Goal: Transaction & Acquisition: Obtain resource

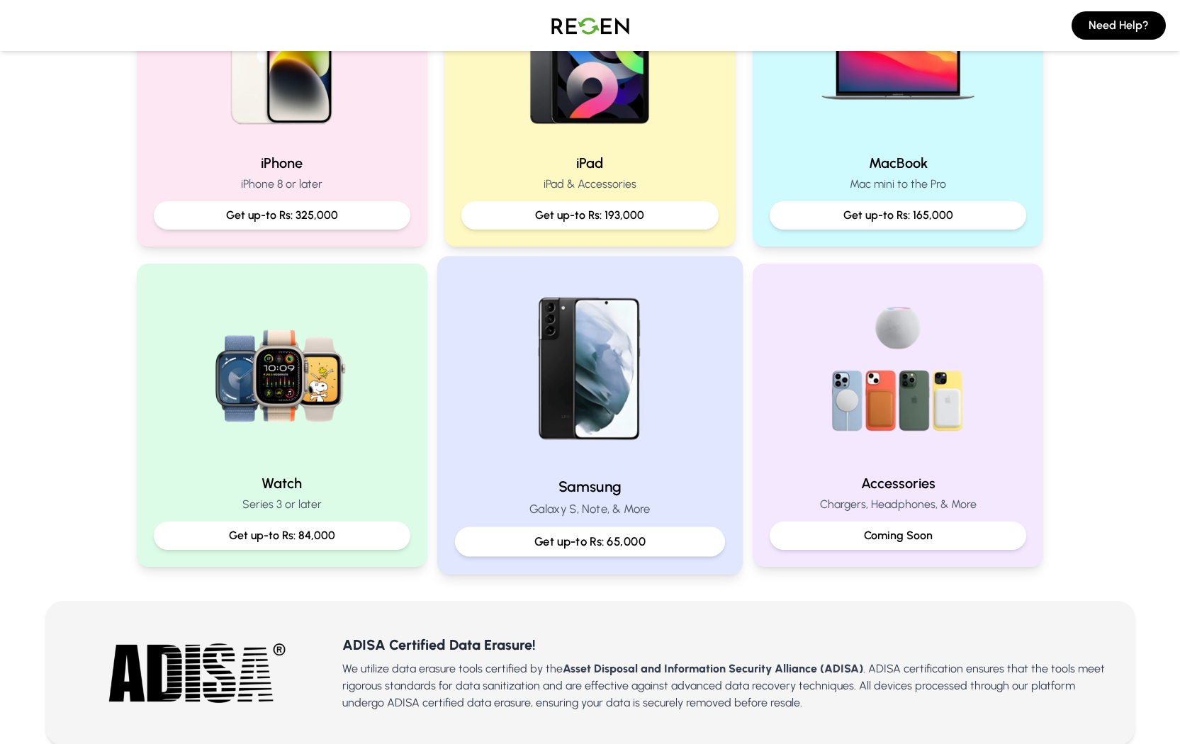
scroll to position [99, 0]
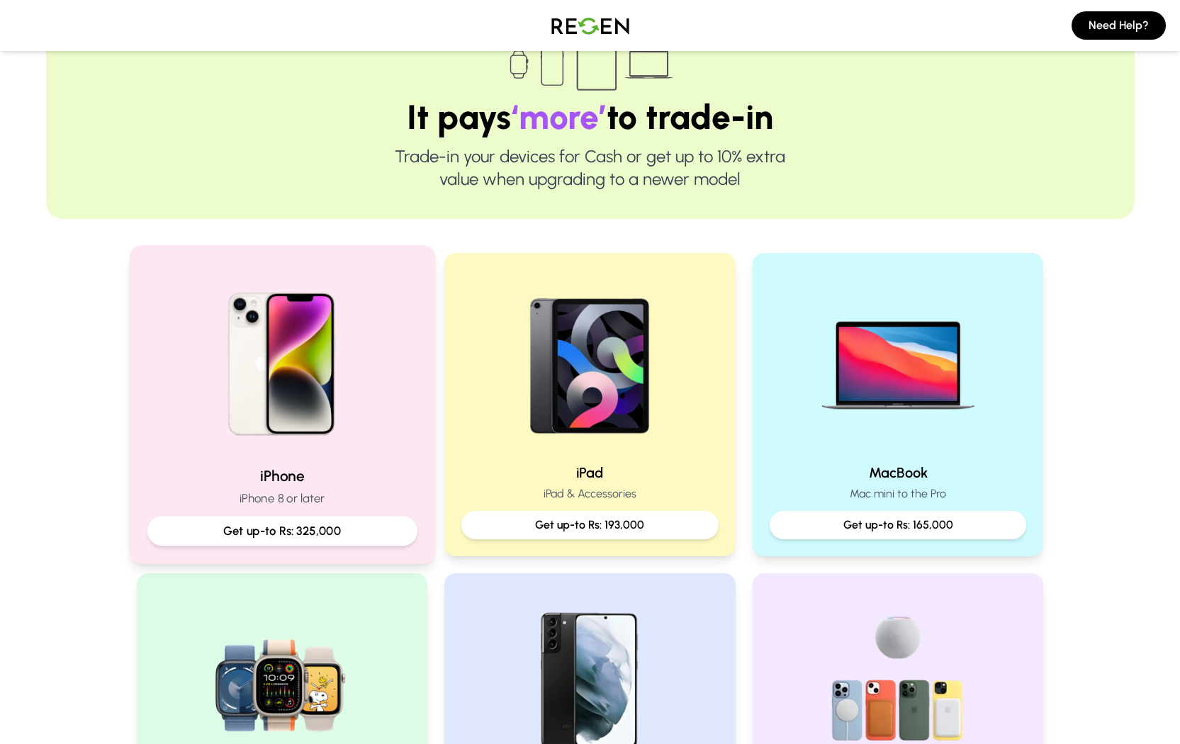
click at [340, 517] on div "Get up-to Rs: 325,000" at bounding box center [282, 532] width 270 height 30
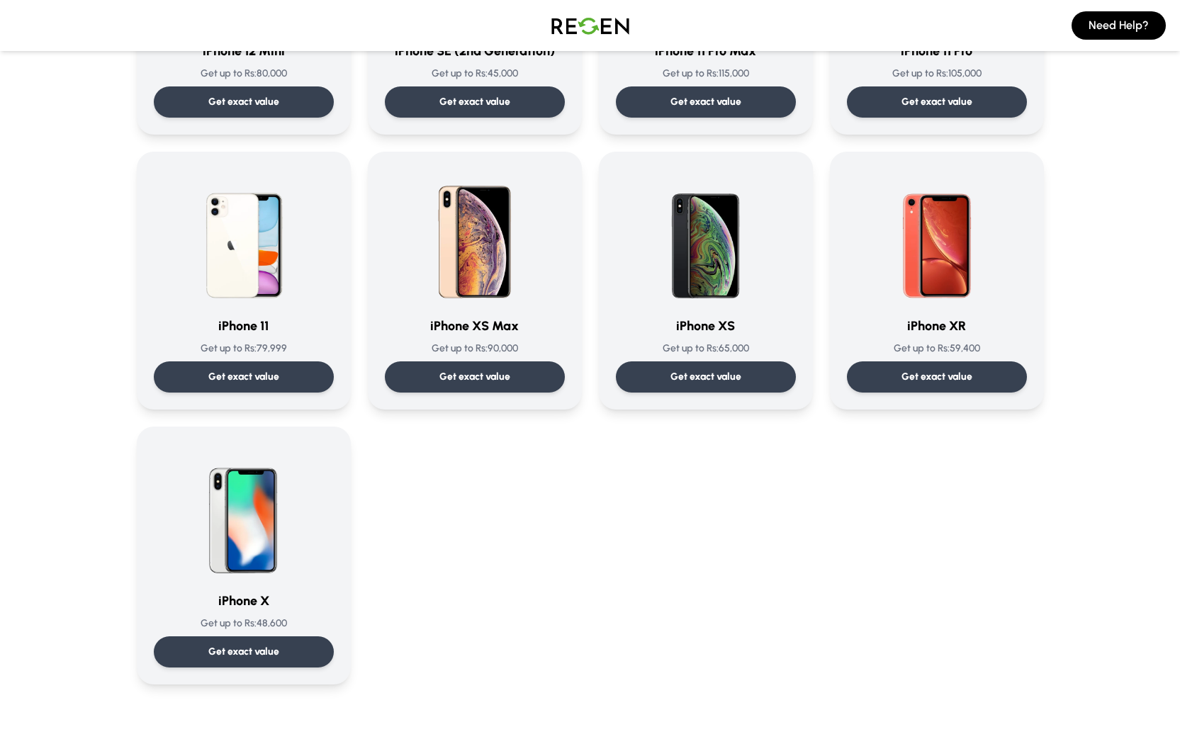
scroll to position [1382, 0]
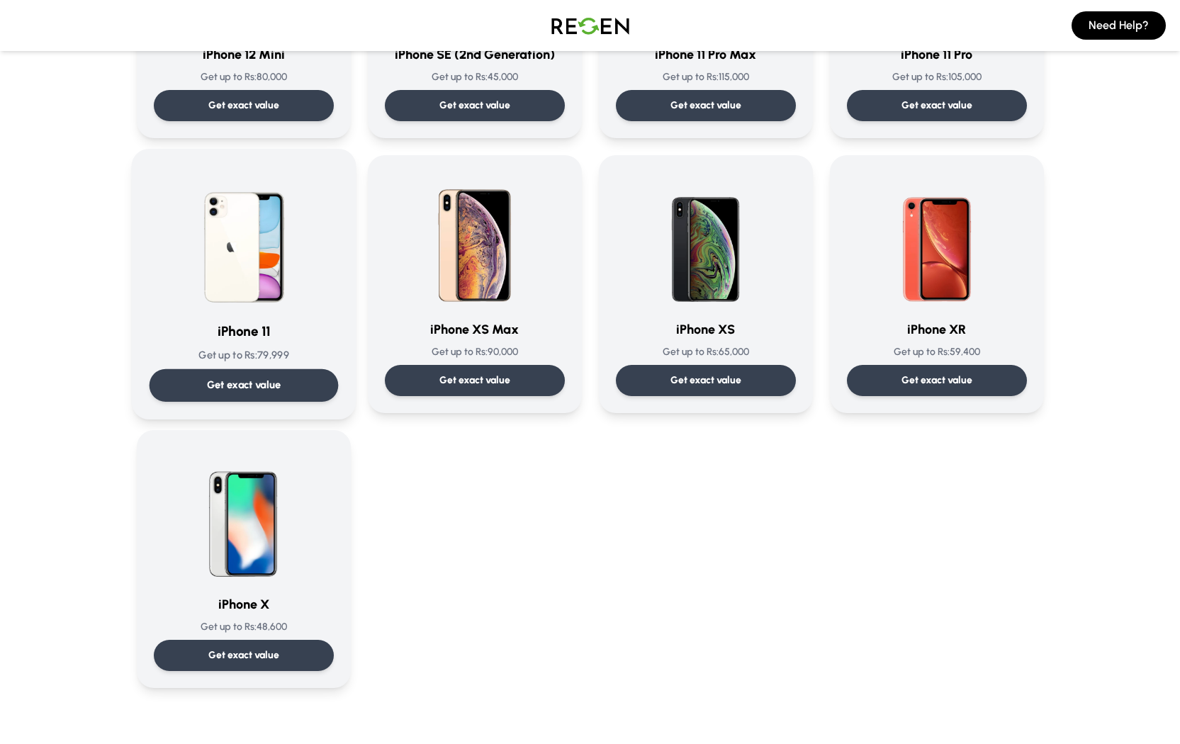
click at [243, 348] on p "Get up to Rs: 79,999" at bounding box center [243, 355] width 189 height 15
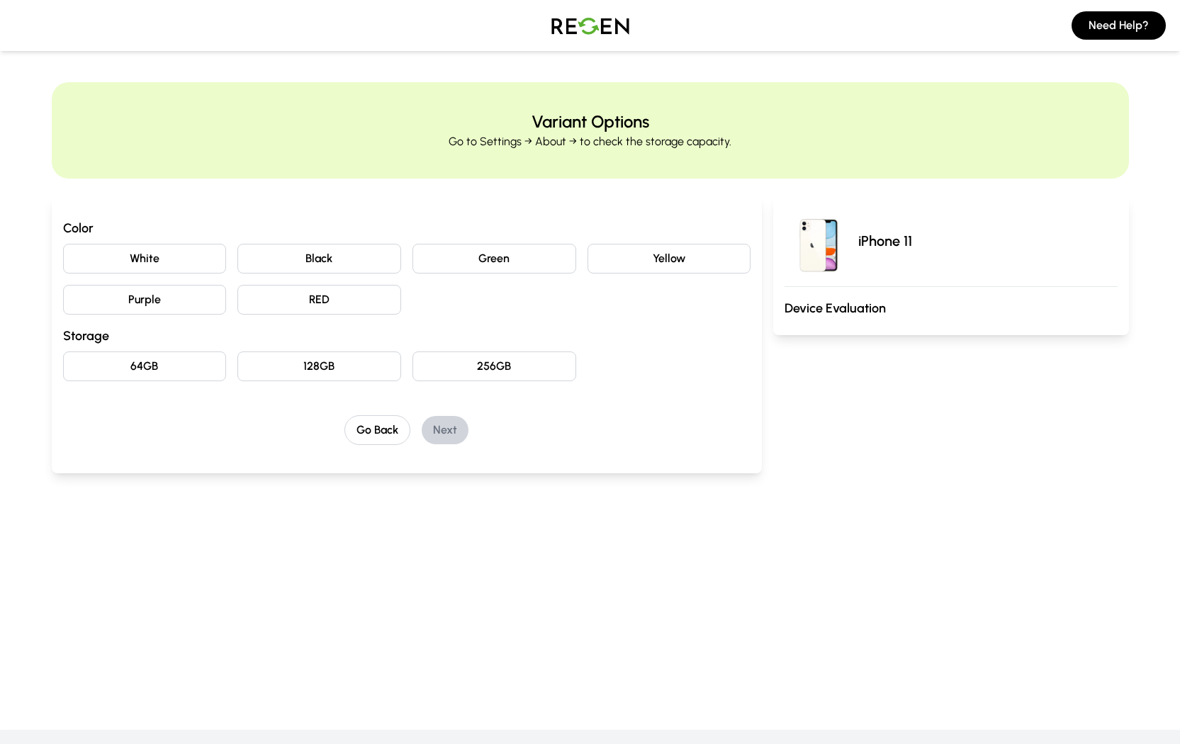
click at [540, 367] on button "256GB" at bounding box center [495, 367] width 164 height 30
click at [297, 253] on button "Black" at bounding box center [319, 259] width 164 height 30
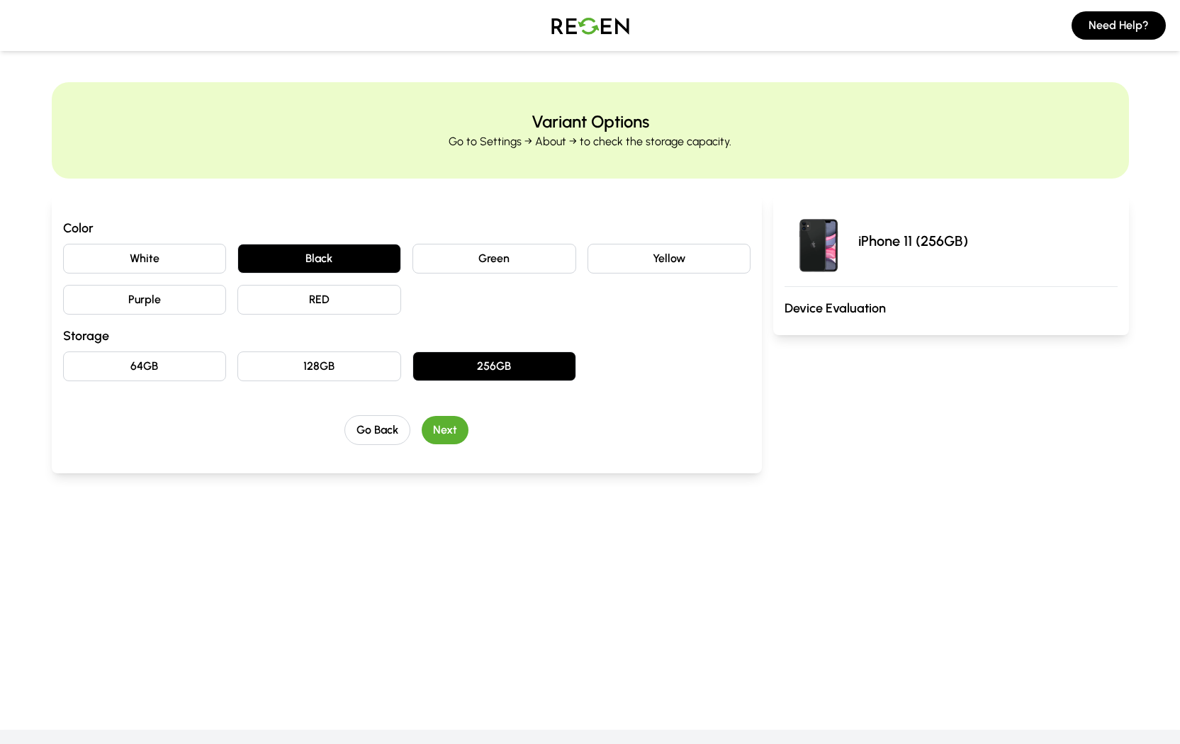
click at [440, 433] on button "Next" at bounding box center [445, 430] width 47 height 28
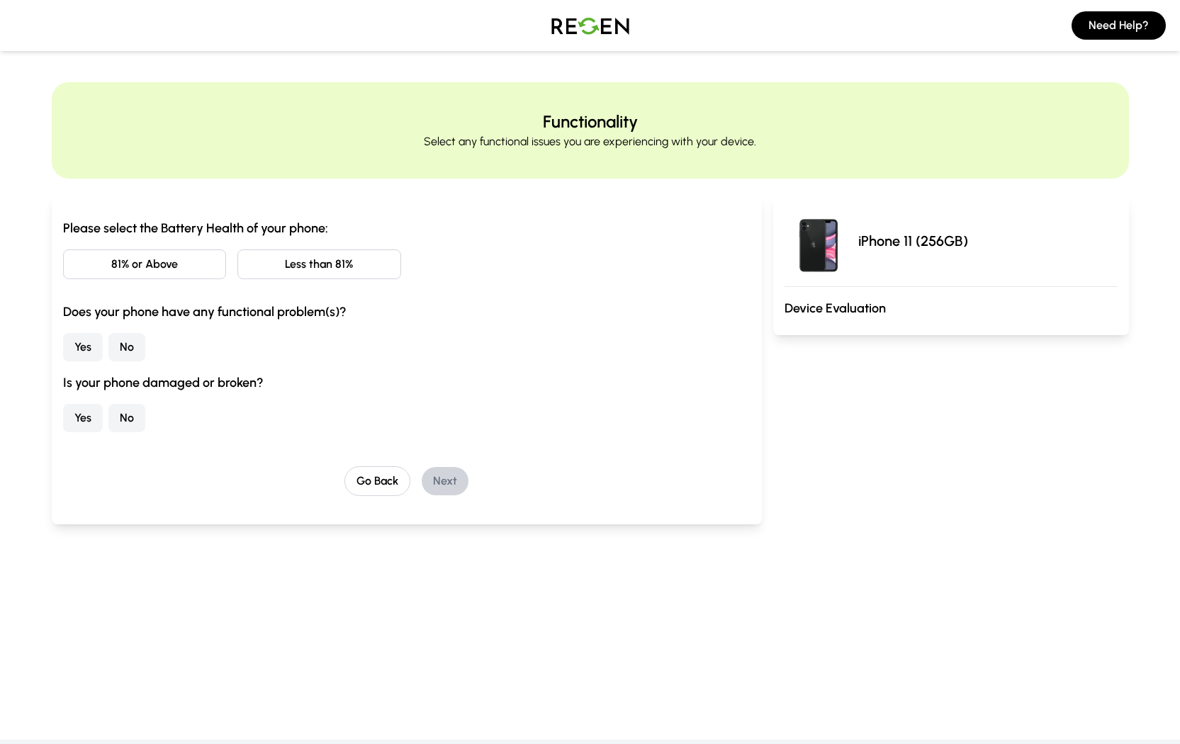
click at [174, 269] on button "81% or Above" at bounding box center [145, 265] width 164 height 30
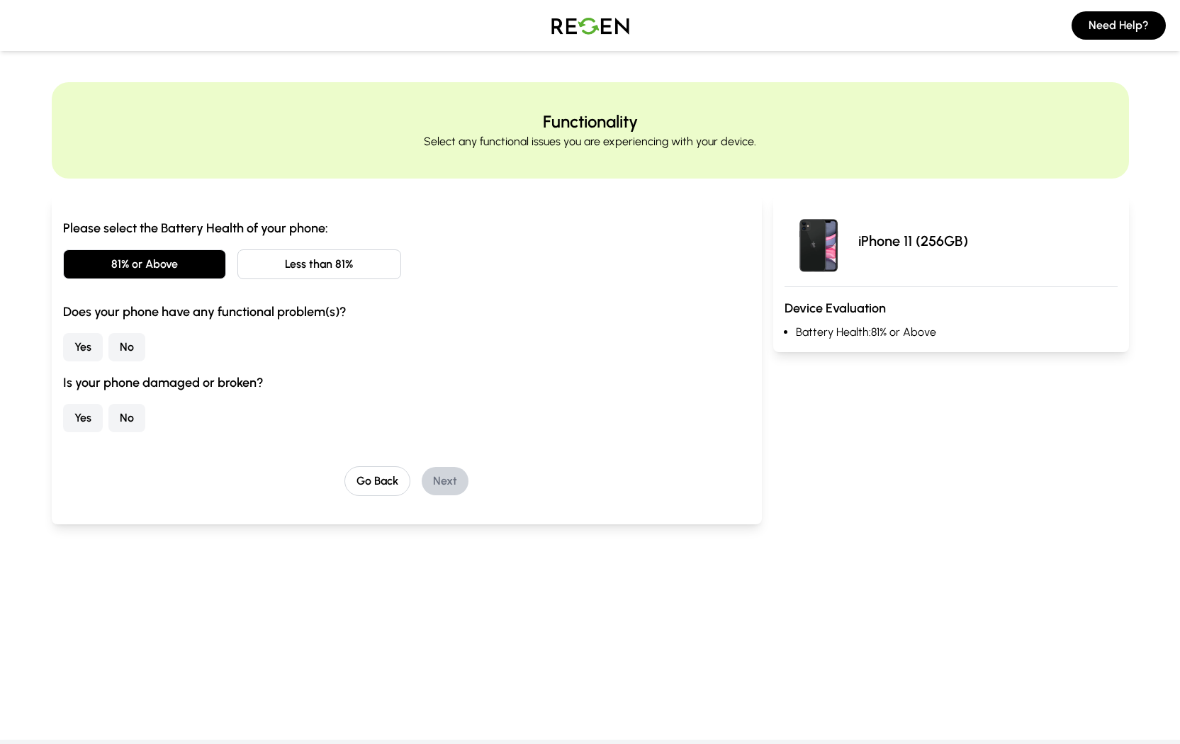
click at [123, 341] on button "No" at bounding box center [126, 347] width 37 height 28
click at [123, 423] on button "No" at bounding box center [126, 418] width 37 height 28
click at [451, 475] on button "Next" at bounding box center [445, 481] width 47 height 28
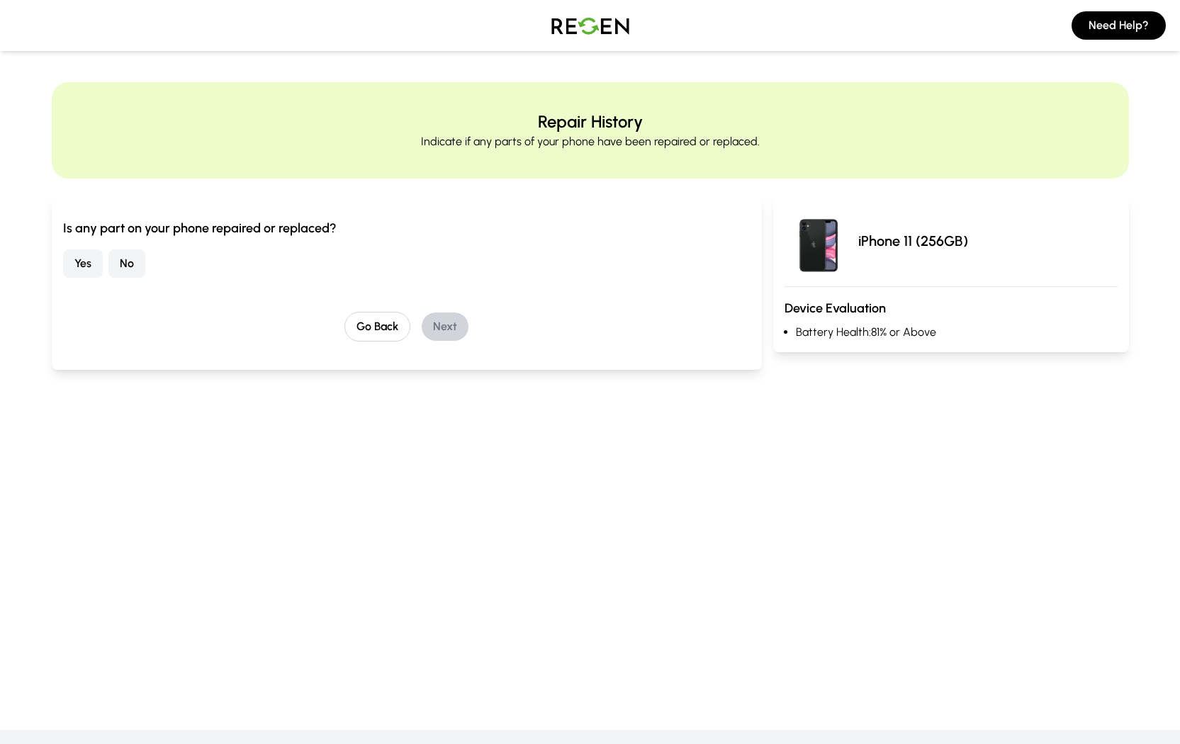
click at [143, 264] on button "No" at bounding box center [126, 264] width 37 height 28
click at [448, 322] on button "Next" at bounding box center [445, 327] width 47 height 28
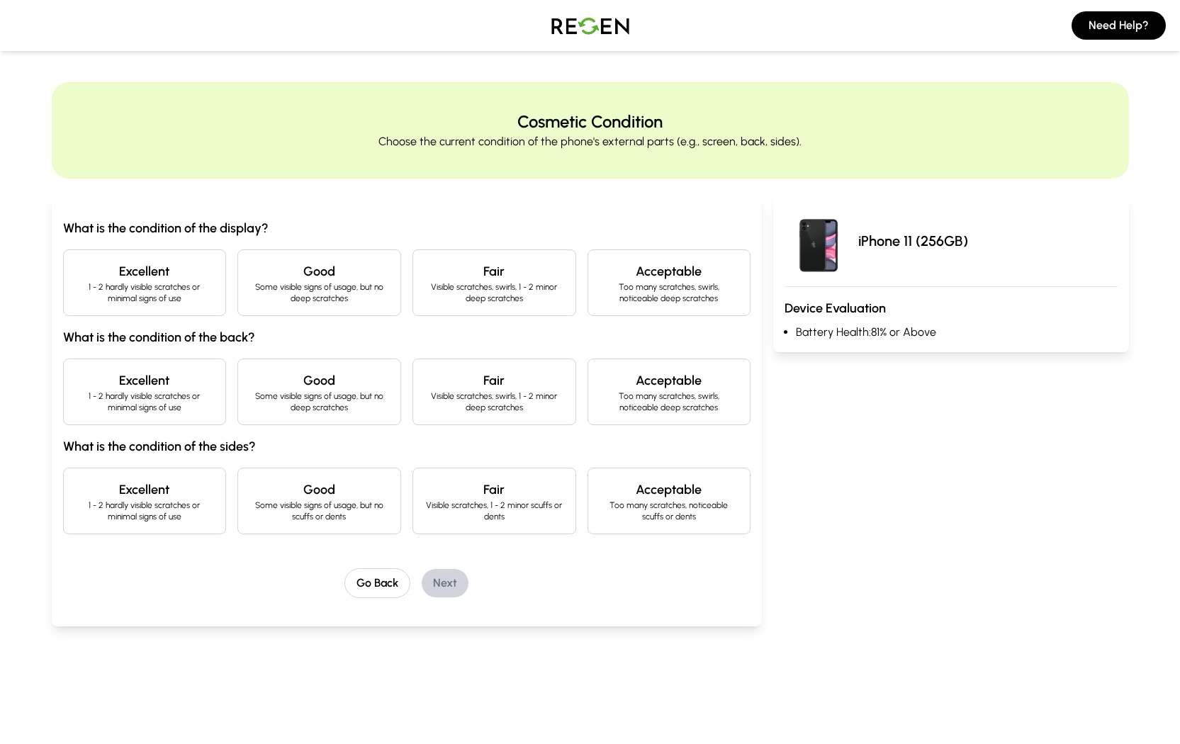
click at [187, 298] on p "1 - 2 hardly visible scratches or minimal signs of use" at bounding box center [145, 292] width 140 height 23
click at [184, 386] on h4 "Excellent" at bounding box center [145, 381] width 140 height 20
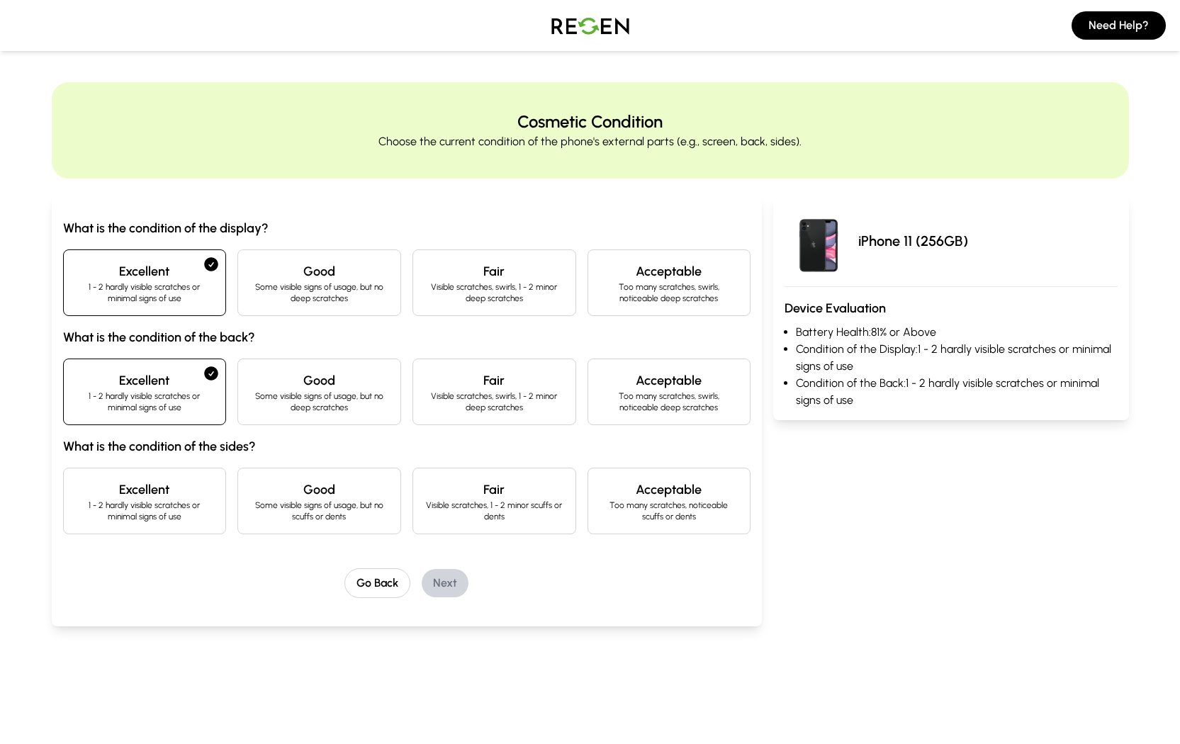
click at [182, 479] on div "Excellent 1 - 2 hardly visible scratches or minimal signs of use" at bounding box center [145, 501] width 164 height 67
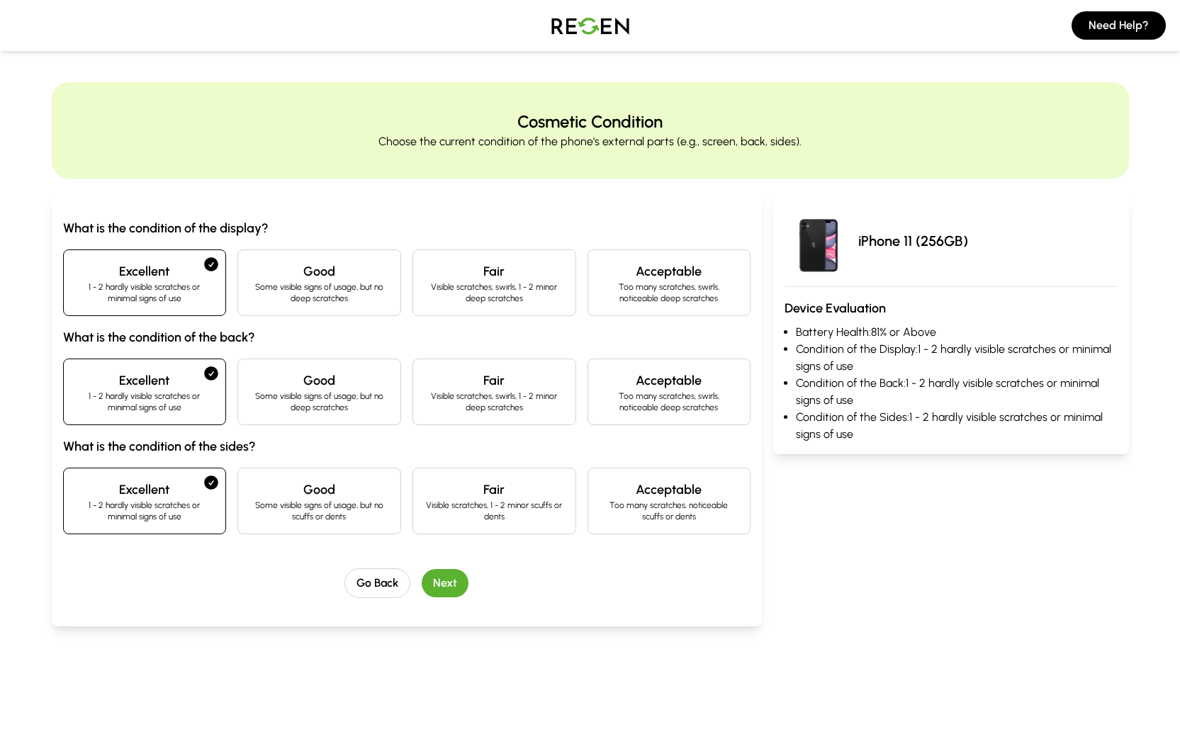
click at [462, 587] on button "Next" at bounding box center [445, 583] width 47 height 28
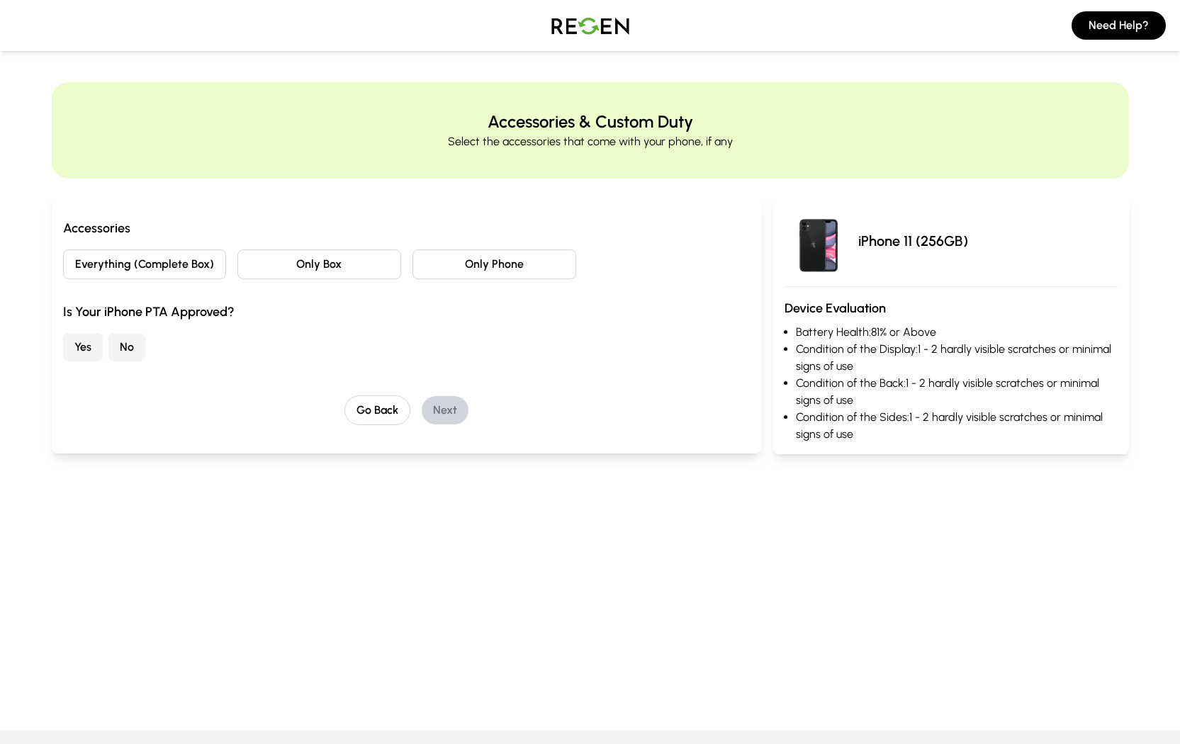
click at [196, 263] on button "Everything (Complete Box)" at bounding box center [145, 265] width 164 height 30
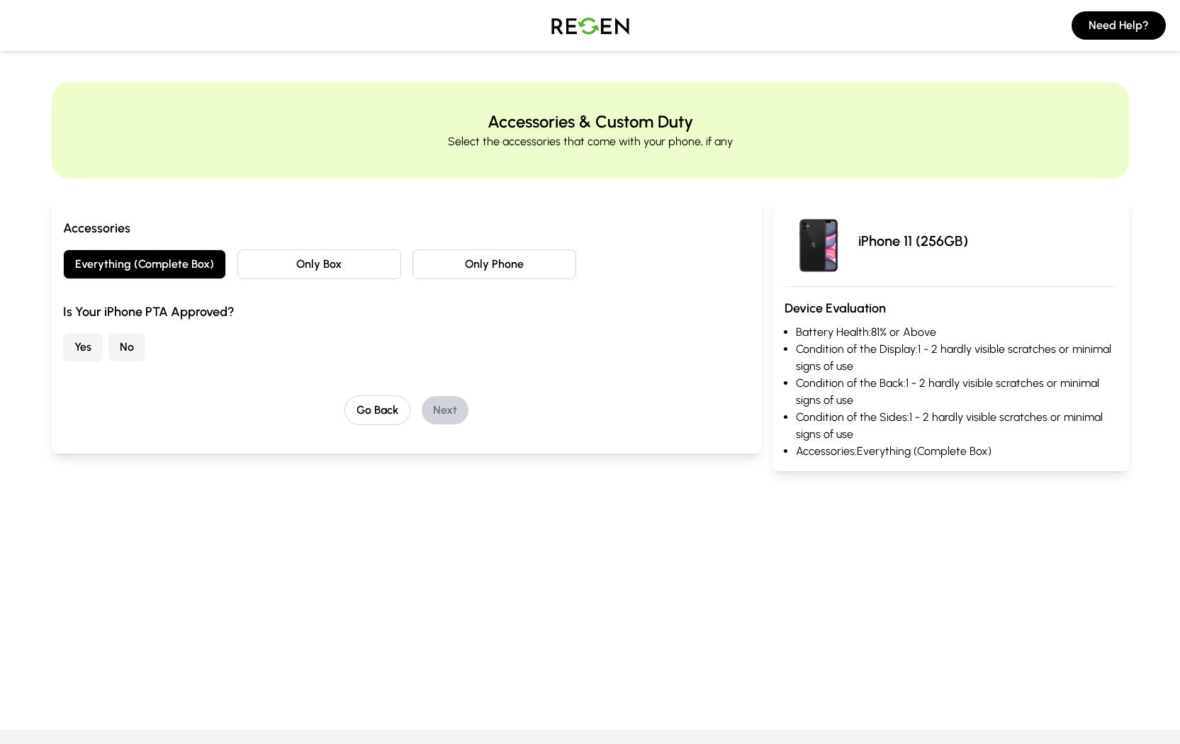
click at [98, 361] on button "Yes" at bounding box center [83, 347] width 40 height 28
click at [441, 402] on button "Next" at bounding box center [445, 410] width 47 height 28
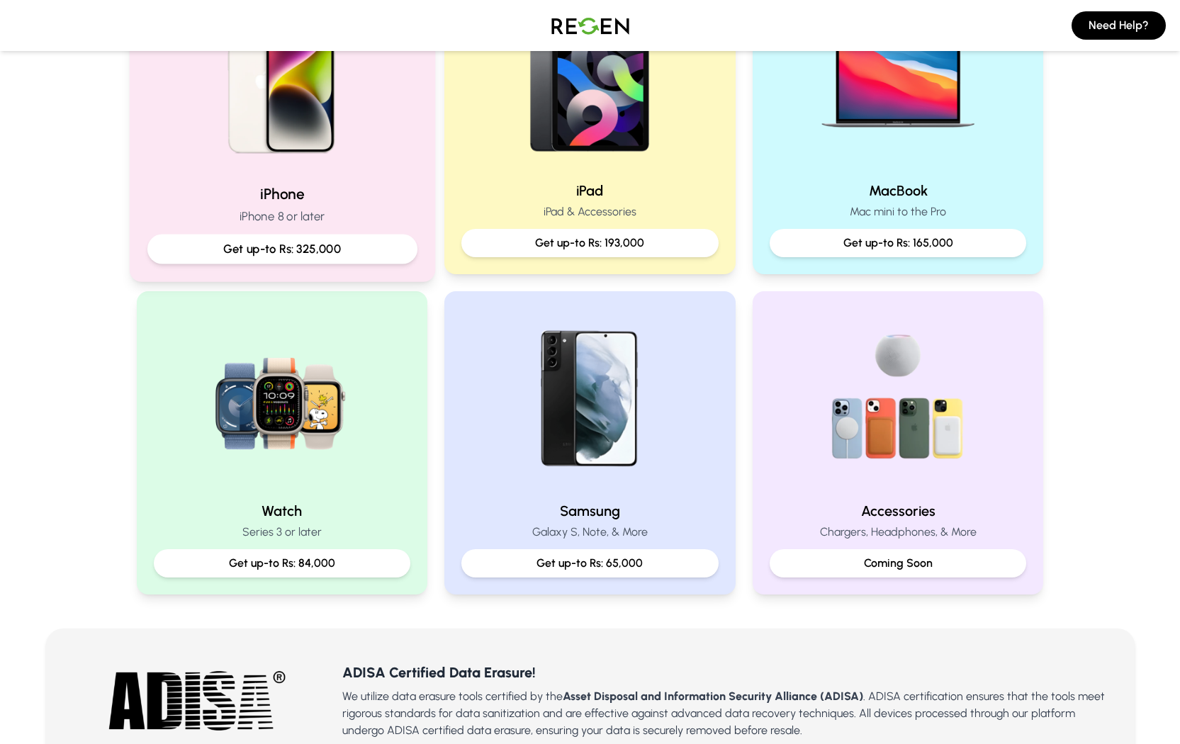
scroll to position [389, 0]
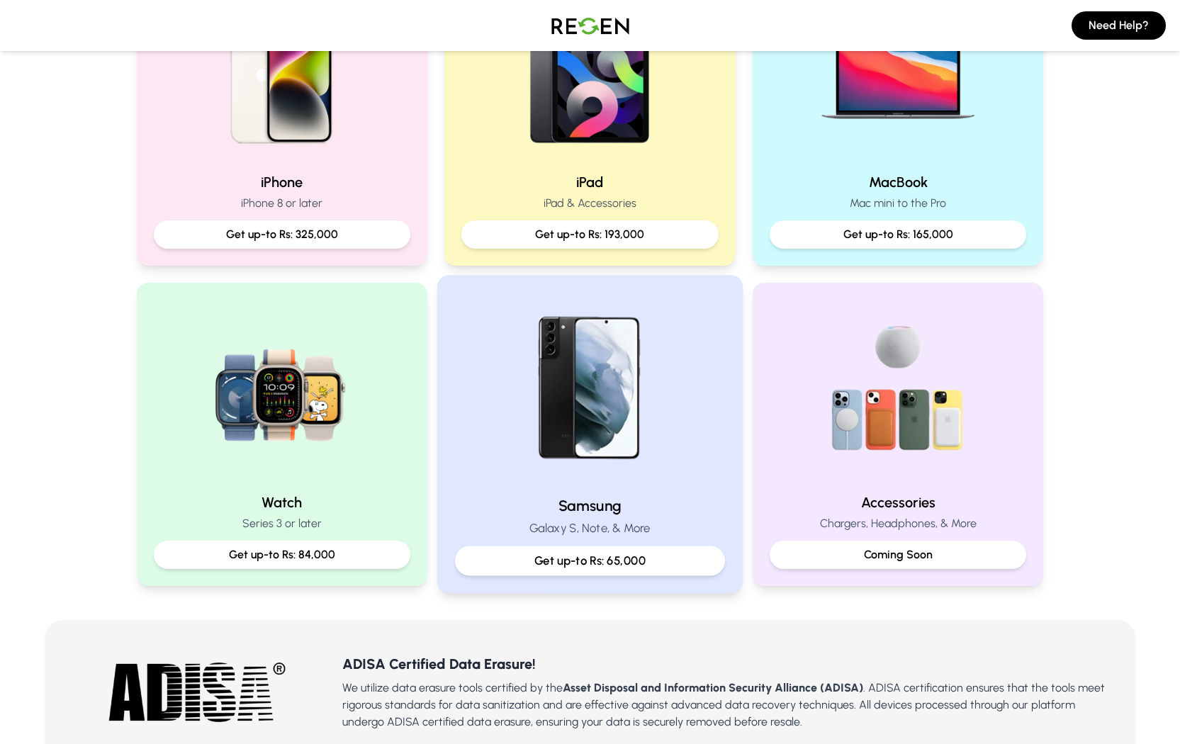
click at [666, 520] on p "Galaxy S, Note, & More" at bounding box center [590, 529] width 270 height 18
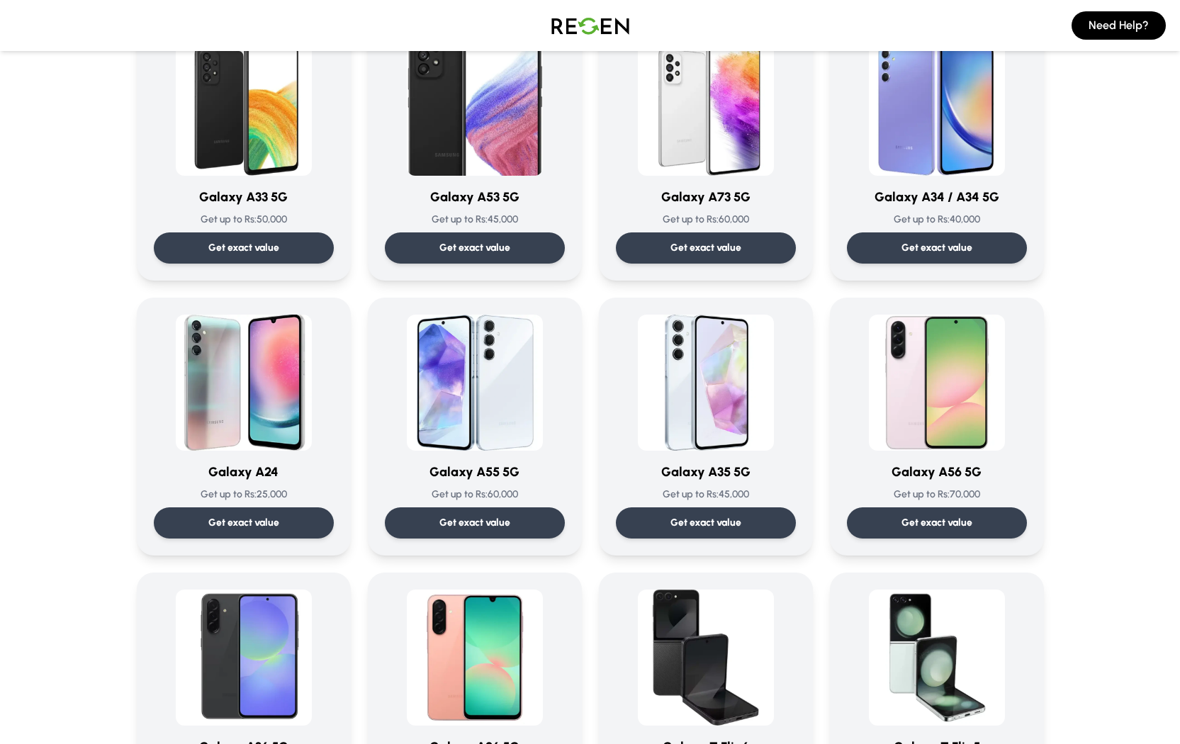
scroll to position [1246, 0]
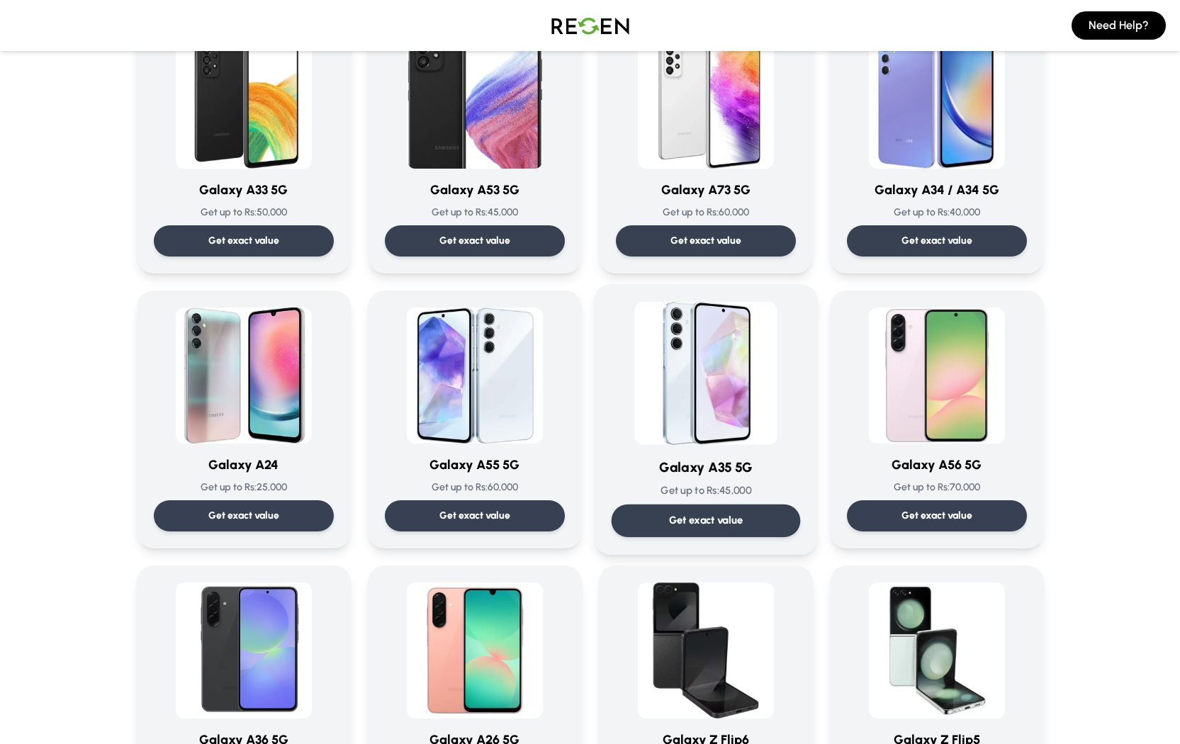
click at [717, 521] on p "Get exact value" at bounding box center [706, 520] width 74 height 15
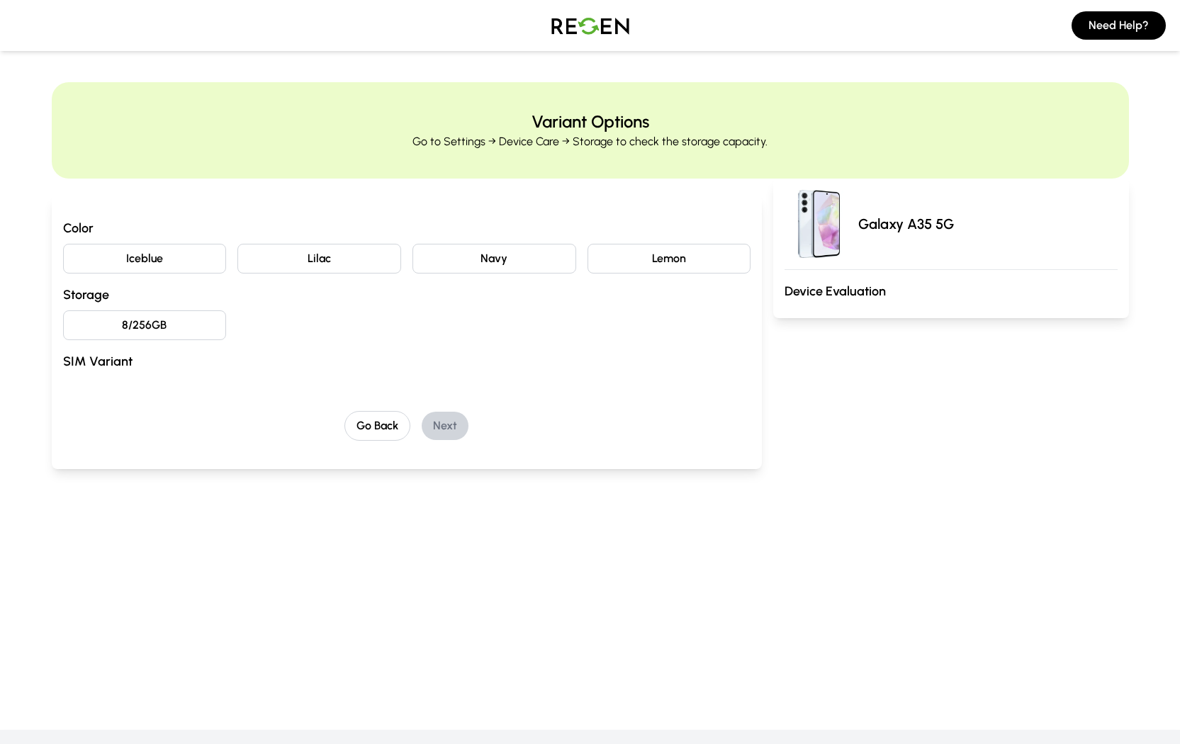
click at [201, 257] on button "Iceblue" at bounding box center [145, 259] width 164 height 30
click at [190, 309] on div "Color Iceblue Lilac Navy Lemon Storage 8/256GB SIM Variant" at bounding box center [407, 297] width 688 height 159
click at [181, 332] on button "8/256GB" at bounding box center [145, 326] width 164 height 30
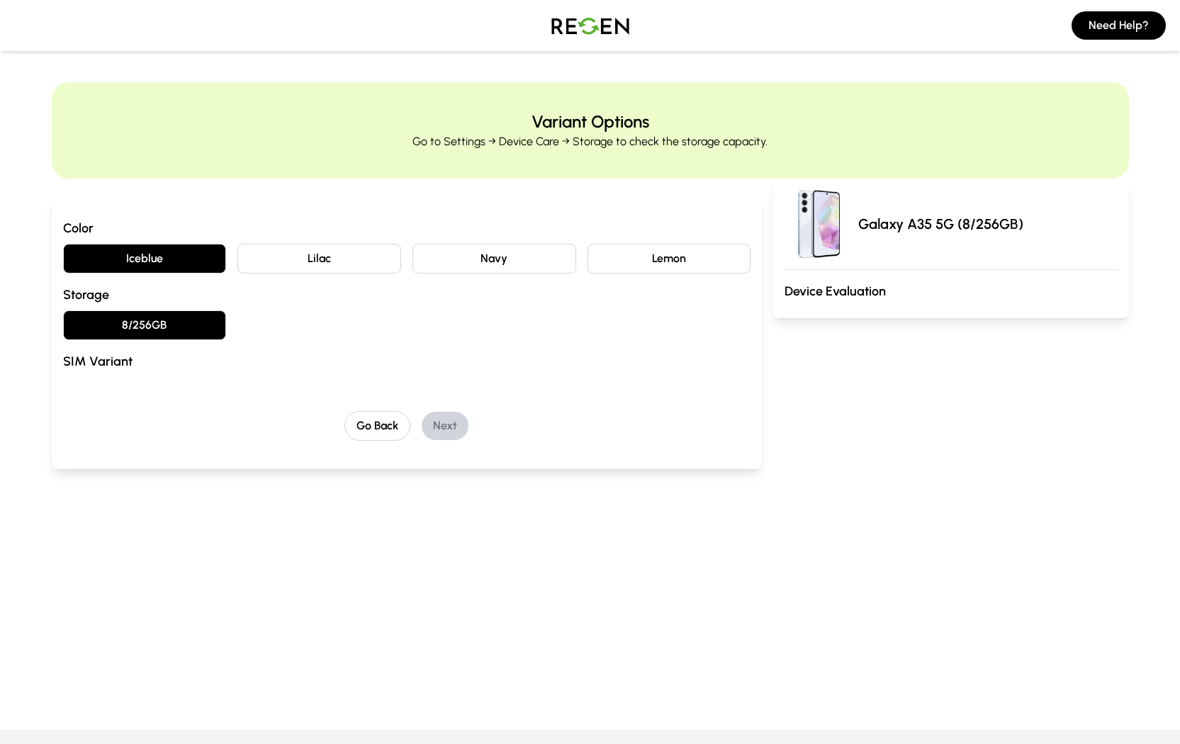
click at [440, 449] on div "Color Iceblue Lilac Navy Lemon Storage 8/256GB SIM Variant Go Back Next" at bounding box center [407, 333] width 711 height 274
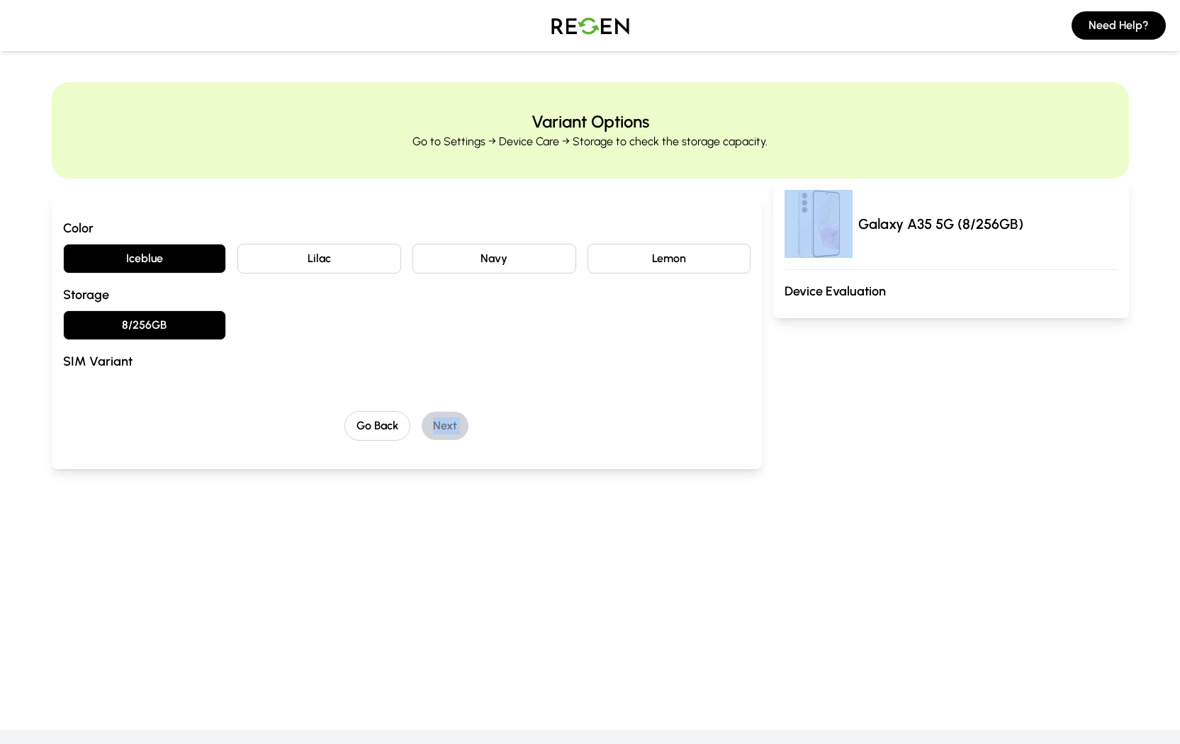
click at [525, 261] on button "Navy" at bounding box center [495, 259] width 164 height 30
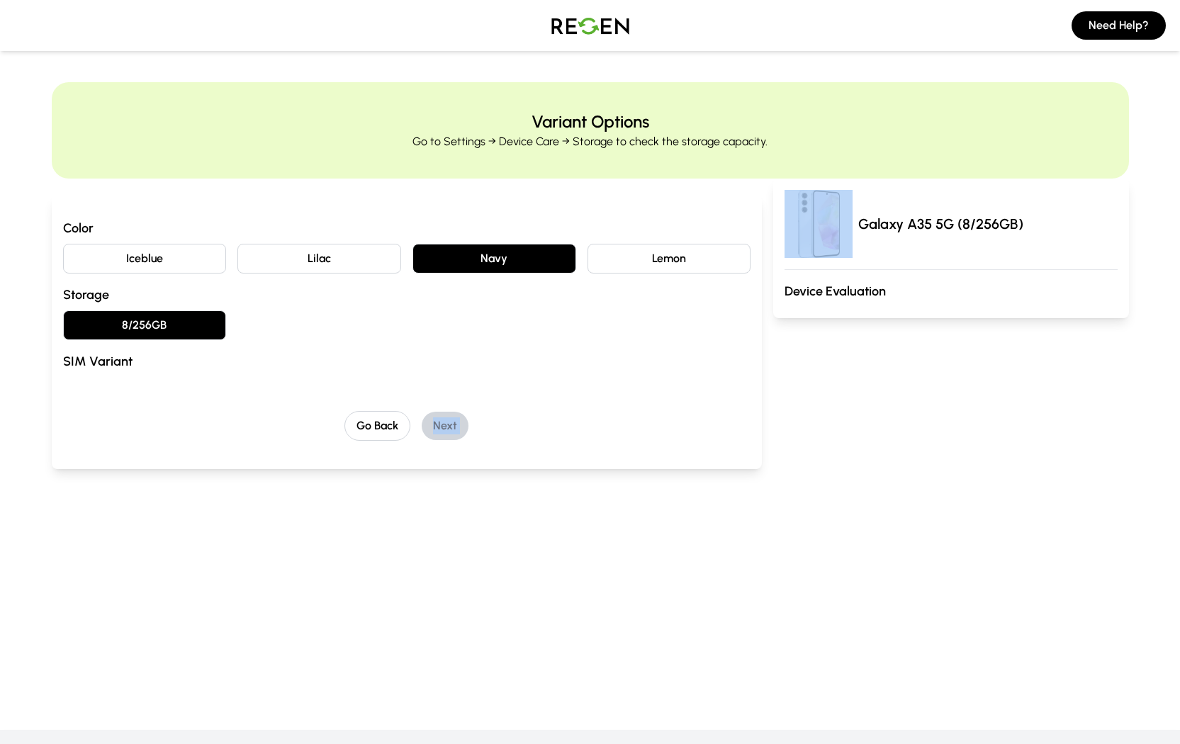
click at [378, 267] on button "Lilac" at bounding box center [319, 259] width 164 height 30
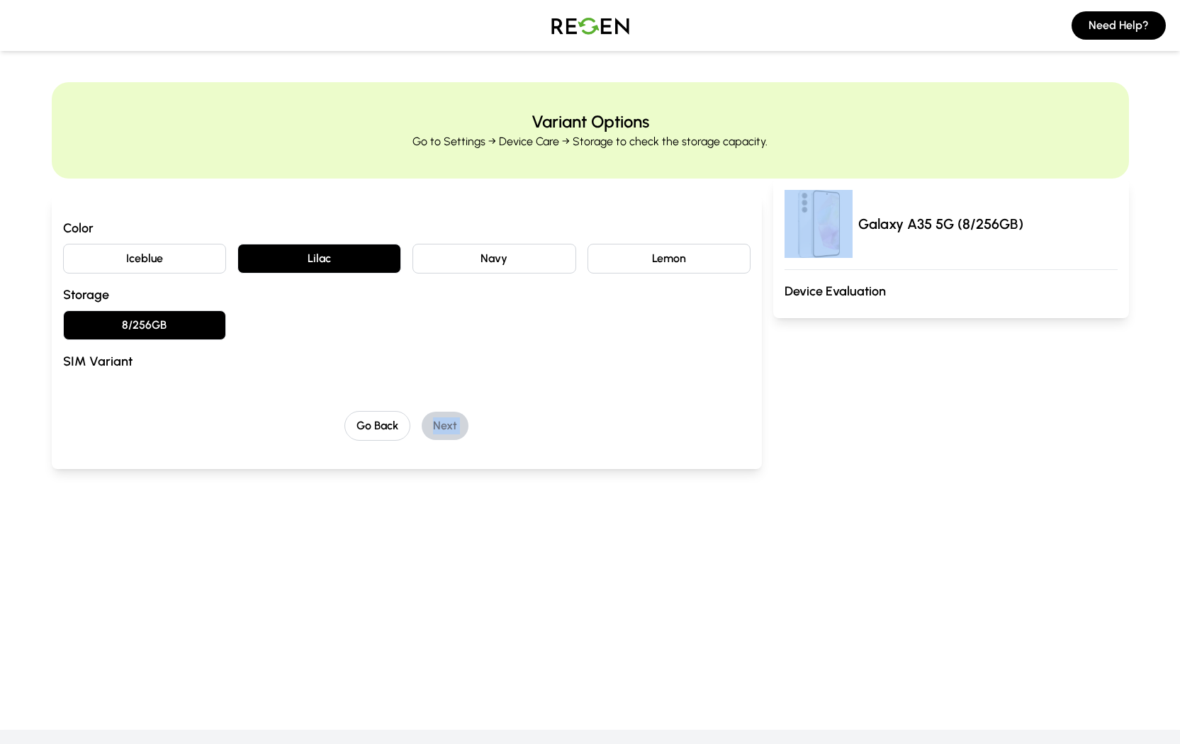
click at [202, 263] on button "Iceblue" at bounding box center [145, 259] width 164 height 30
